Goal: Information Seeking & Learning: Learn about a topic

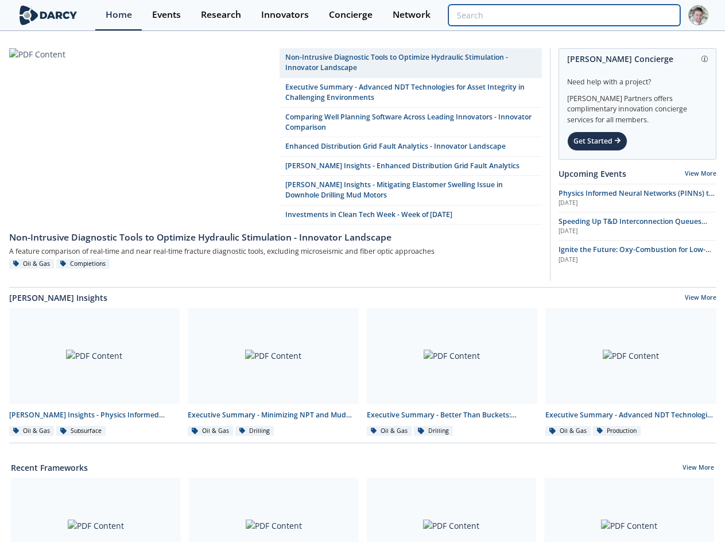
click at [623, 13] on input "search" at bounding box center [563, 15] width 231 height 21
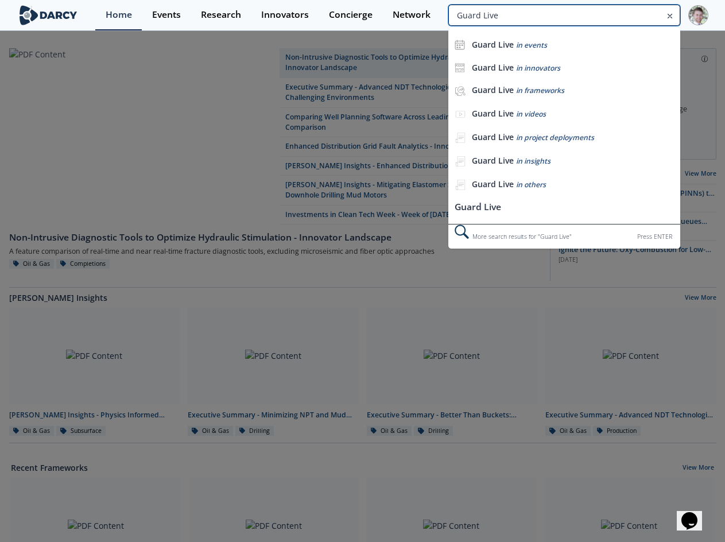
type input "Guard Live"
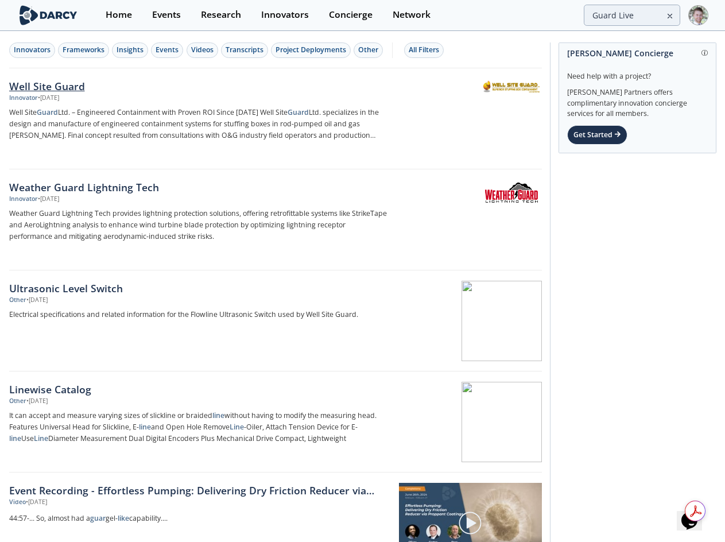
click at [46, 88] on div "Well Site Guard" at bounding box center [199, 86] width 380 height 15
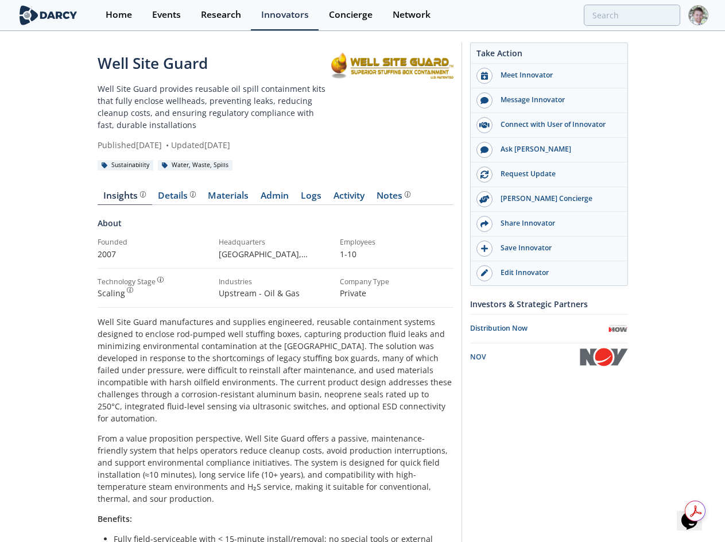
type input "Guard Live"
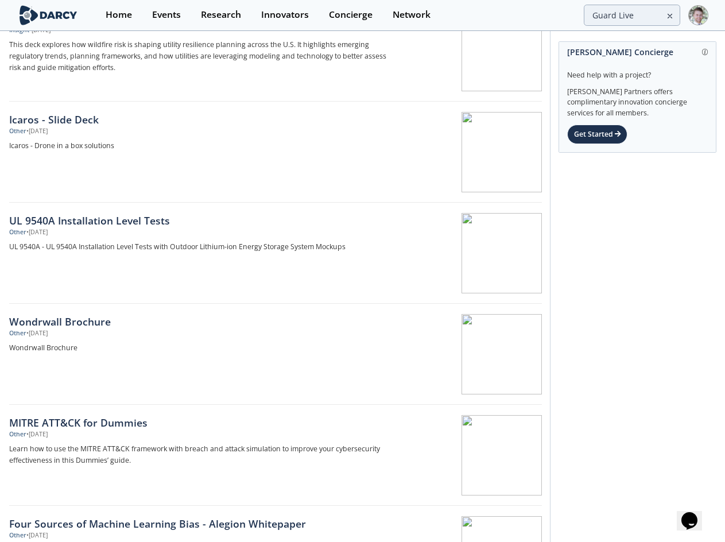
scroll to position [1148, 0]
